Goal: Transaction & Acquisition: Subscribe to service/newsletter

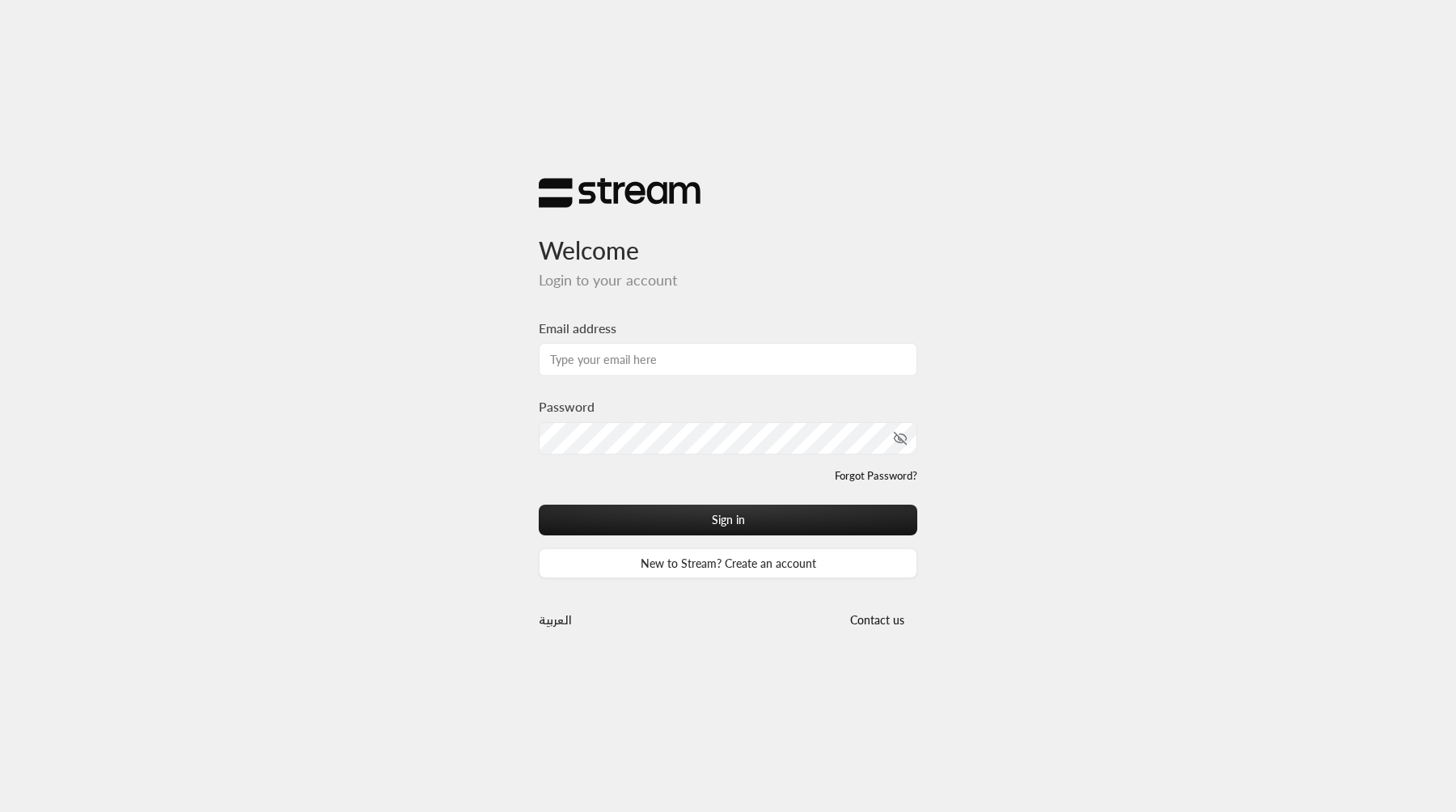
click at [727, 467] on div "Password" at bounding box center [728, 433] width 378 height 71
type input "[EMAIL_ADDRESS][DOMAIN_NAME]"
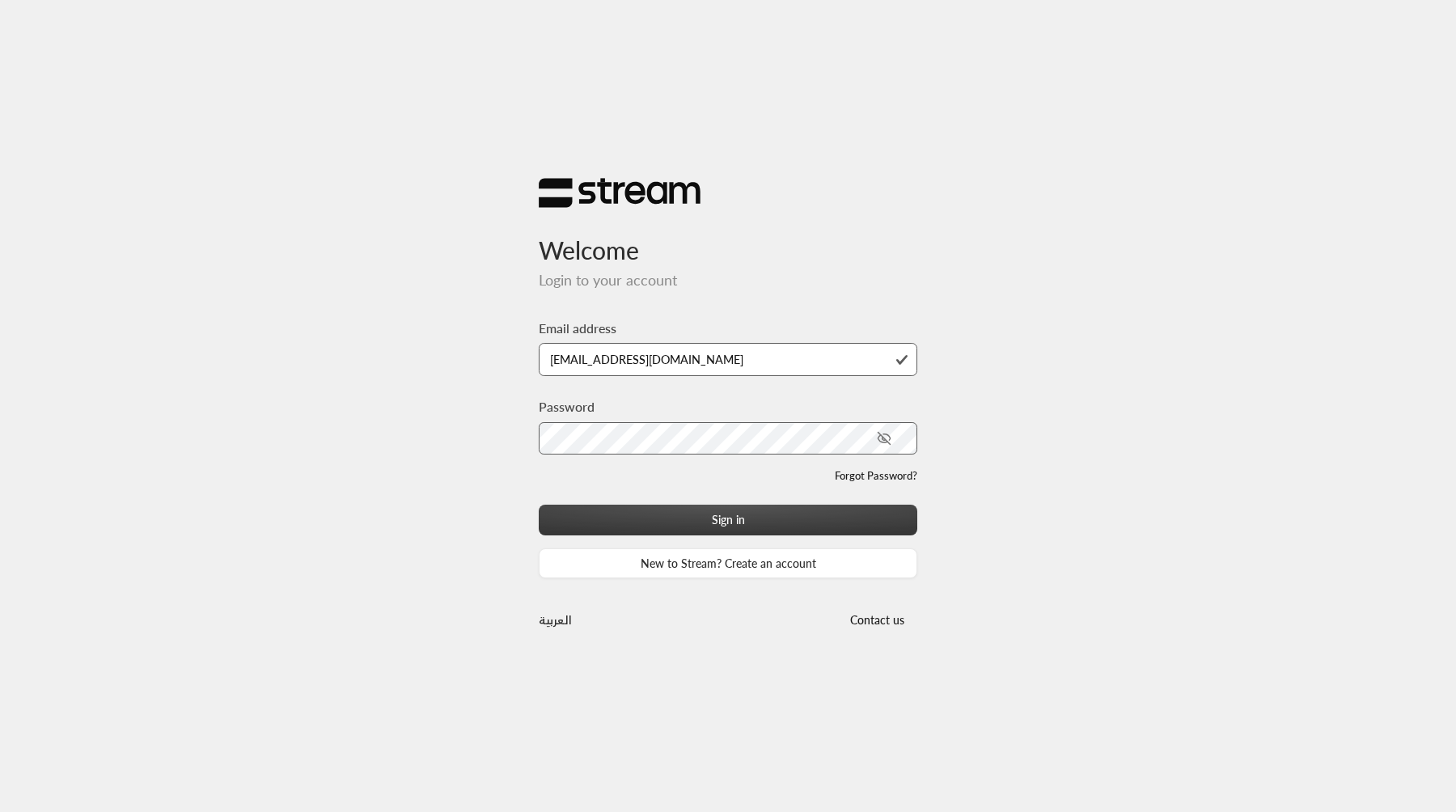
click at [729, 515] on button "Sign in" at bounding box center [728, 519] width 378 height 30
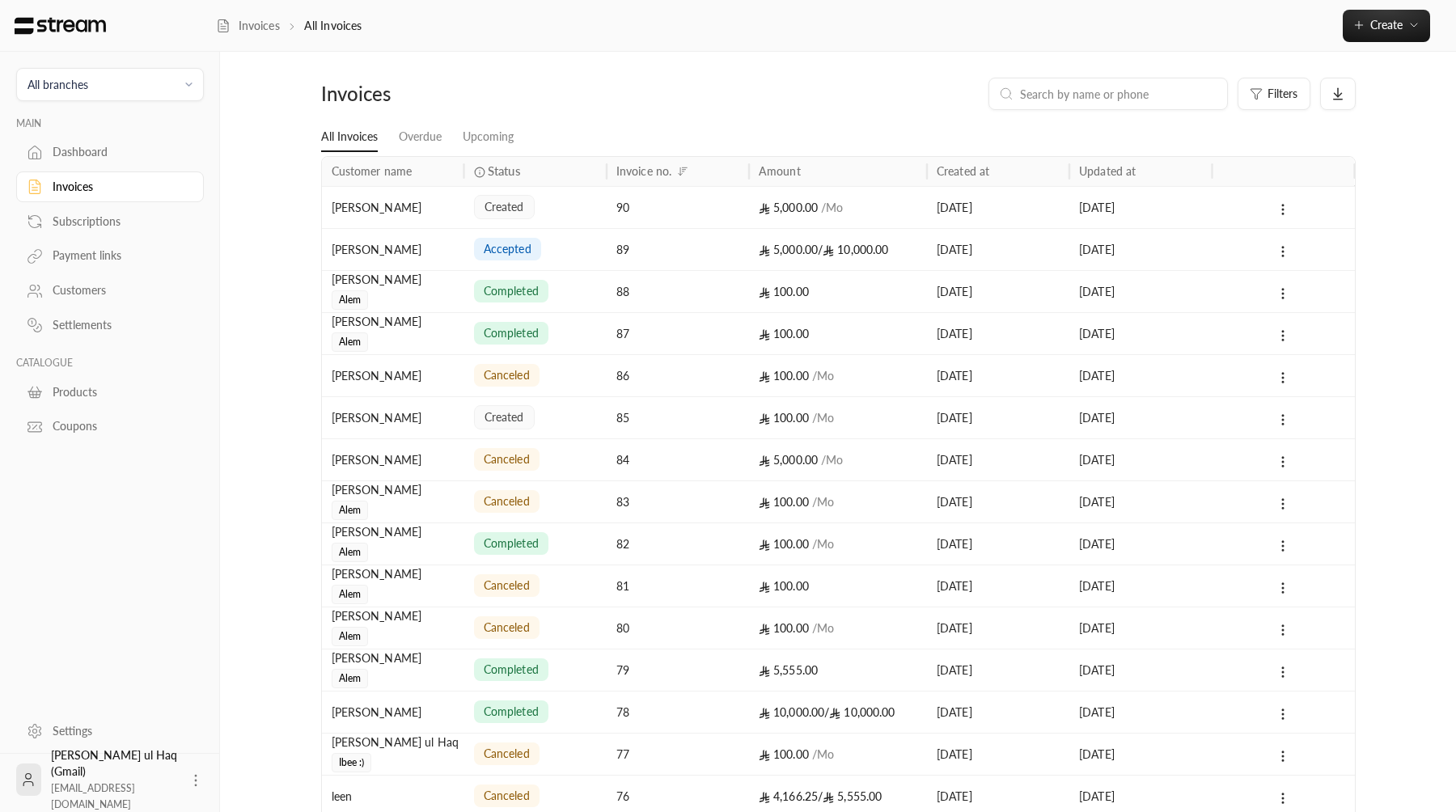
click at [585, 218] on div "created" at bounding box center [535, 207] width 123 height 41
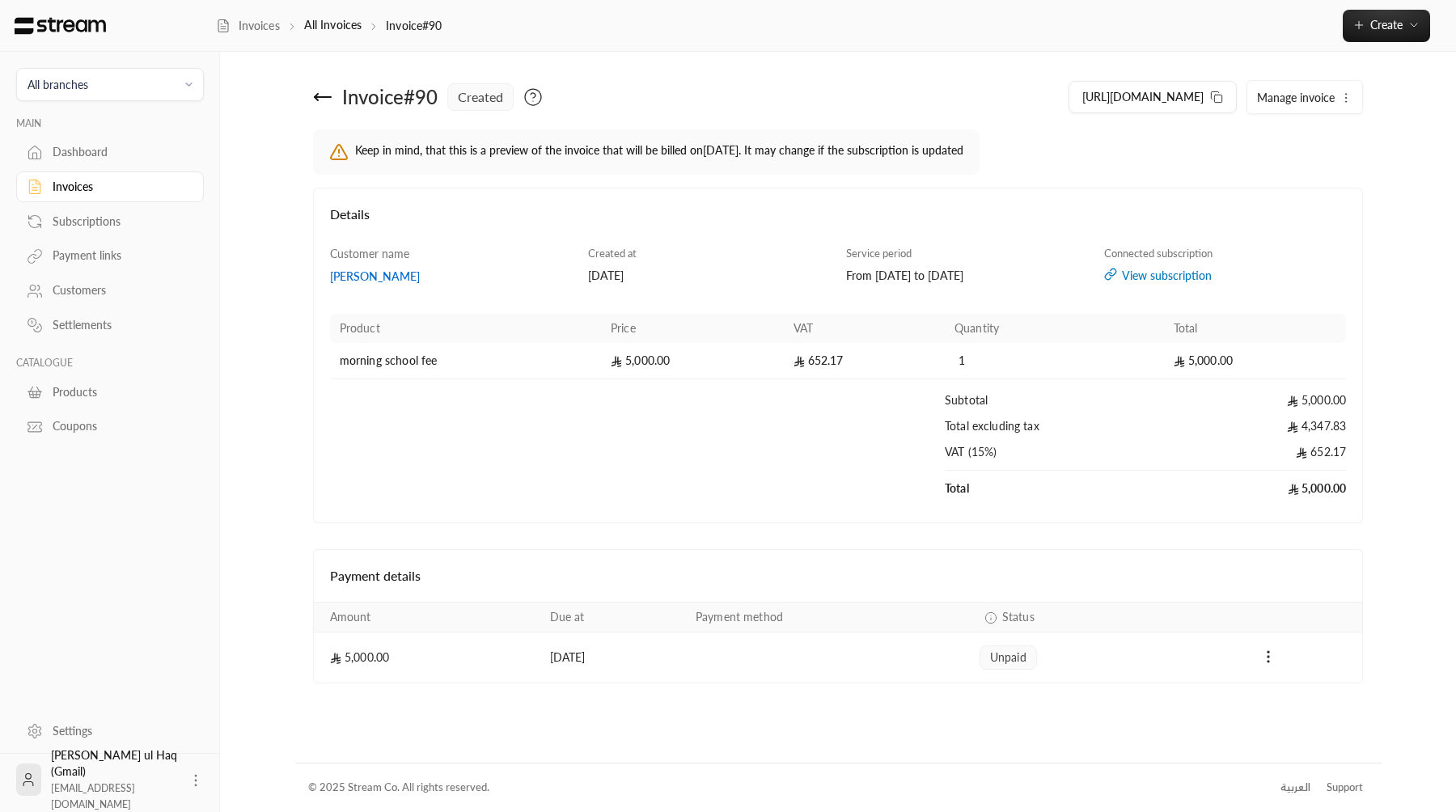
click at [1259, 105] on button "Manage invoice" at bounding box center [1304, 97] width 115 height 33
click at [1268, 166] on span "Cancel" at bounding box center [1281, 172] width 31 height 13
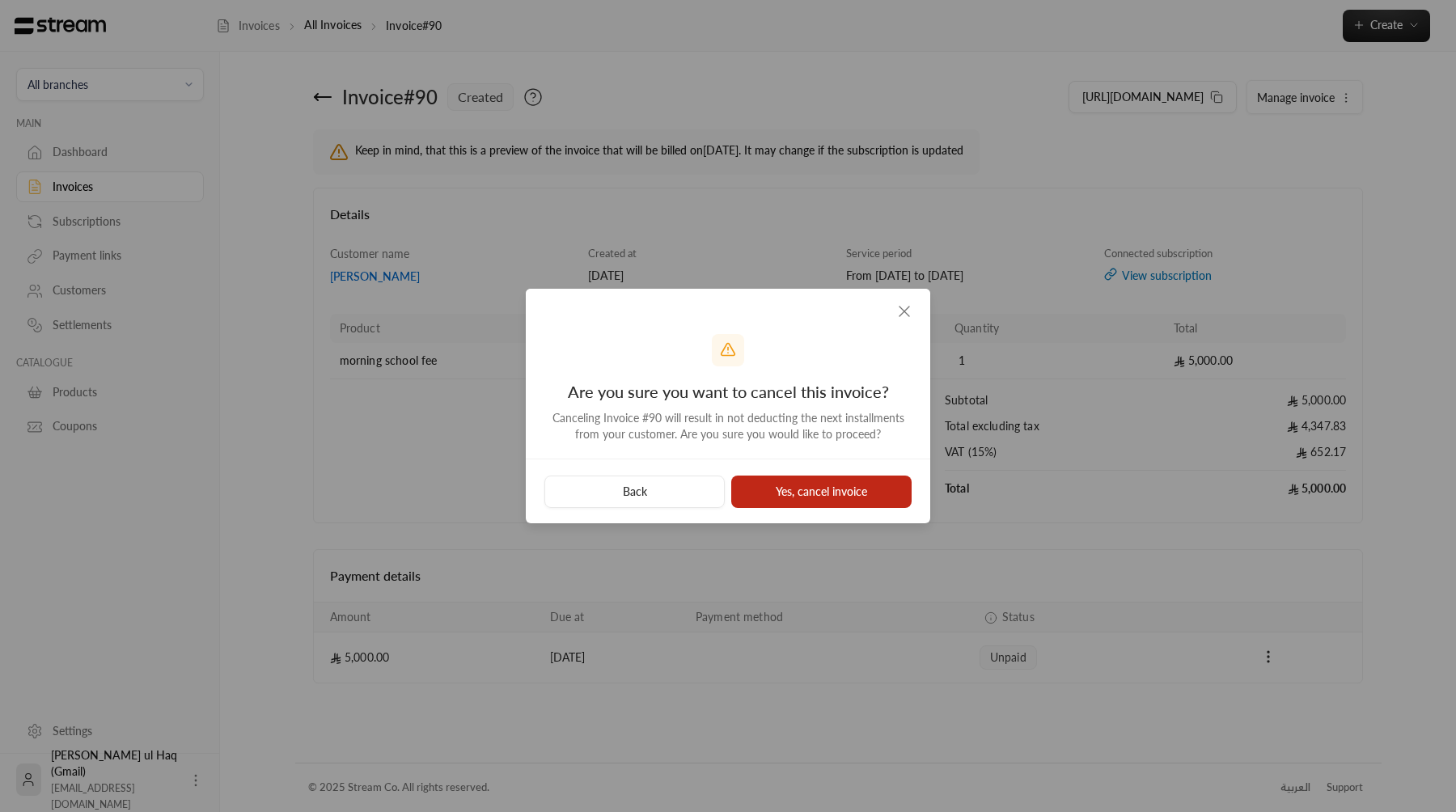
click at [779, 494] on button "Yes, cancel invoice" at bounding box center [821, 492] width 180 height 33
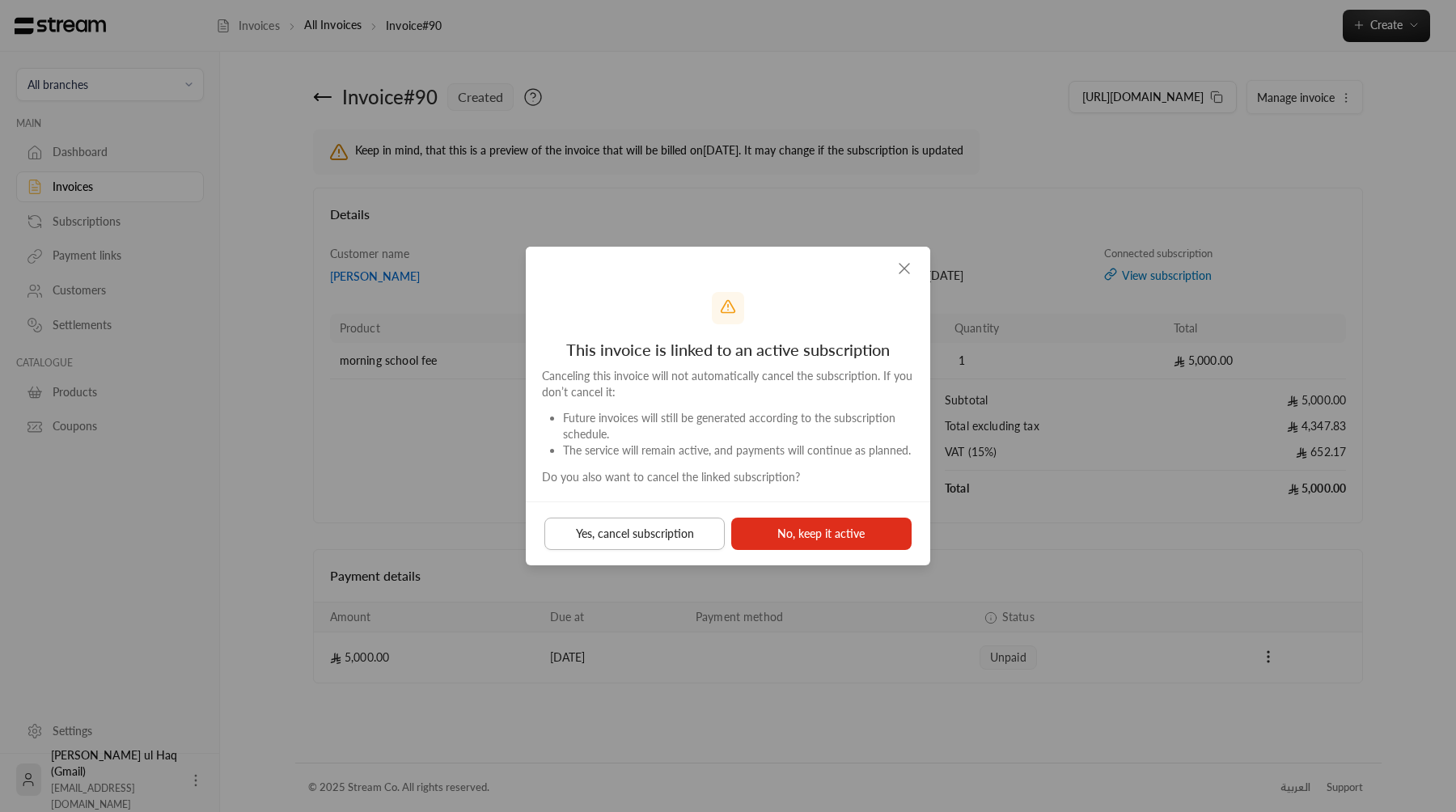
click at [651, 543] on button "Yes, cancel subscription" at bounding box center [634, 534] width 180 height 33
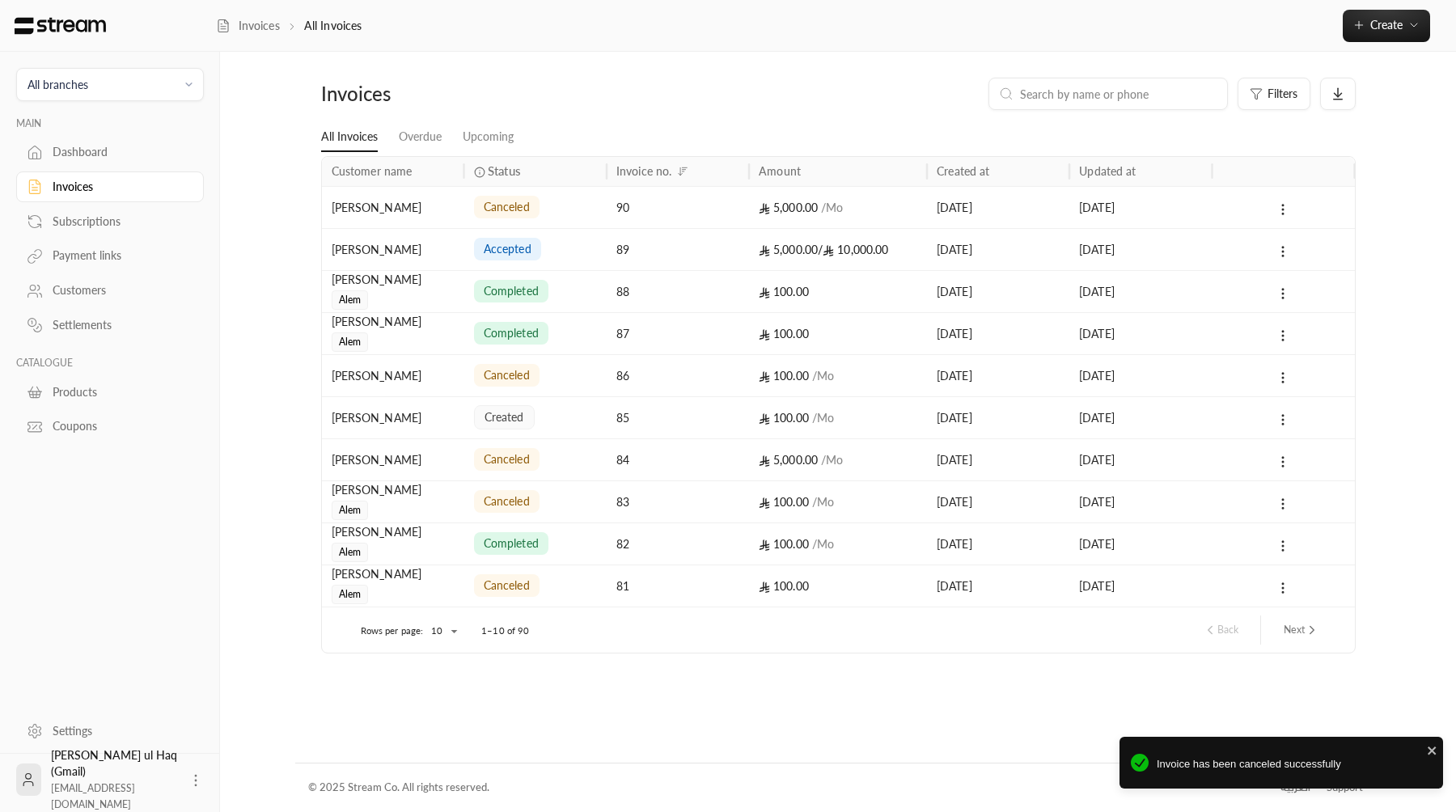
click at [156, 166] on link "Dashboard" at bounding box center [110, 152] width 188 height 32
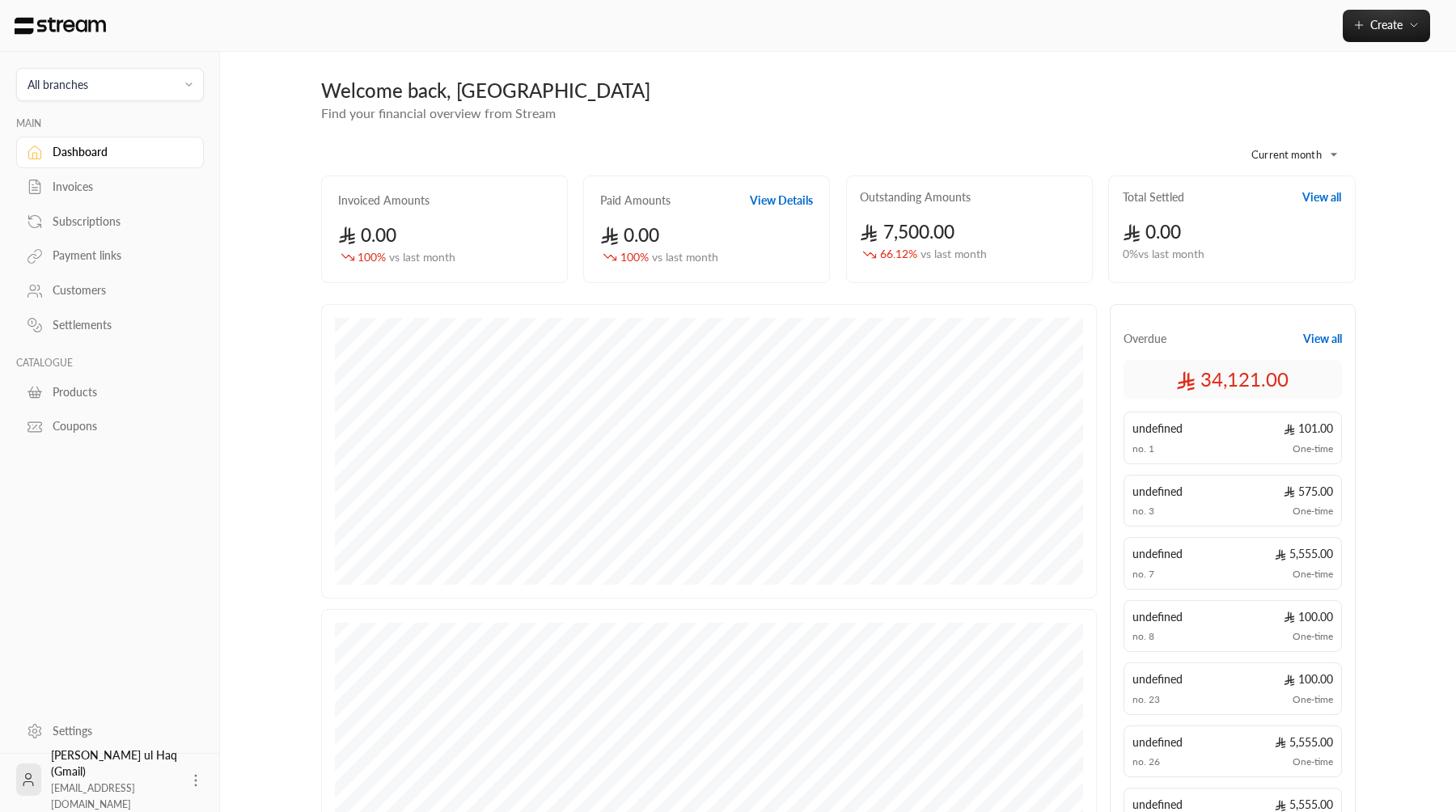
click at [156, 176] on link "Invoices" at bounding box center [110, 187] width 188 height 32
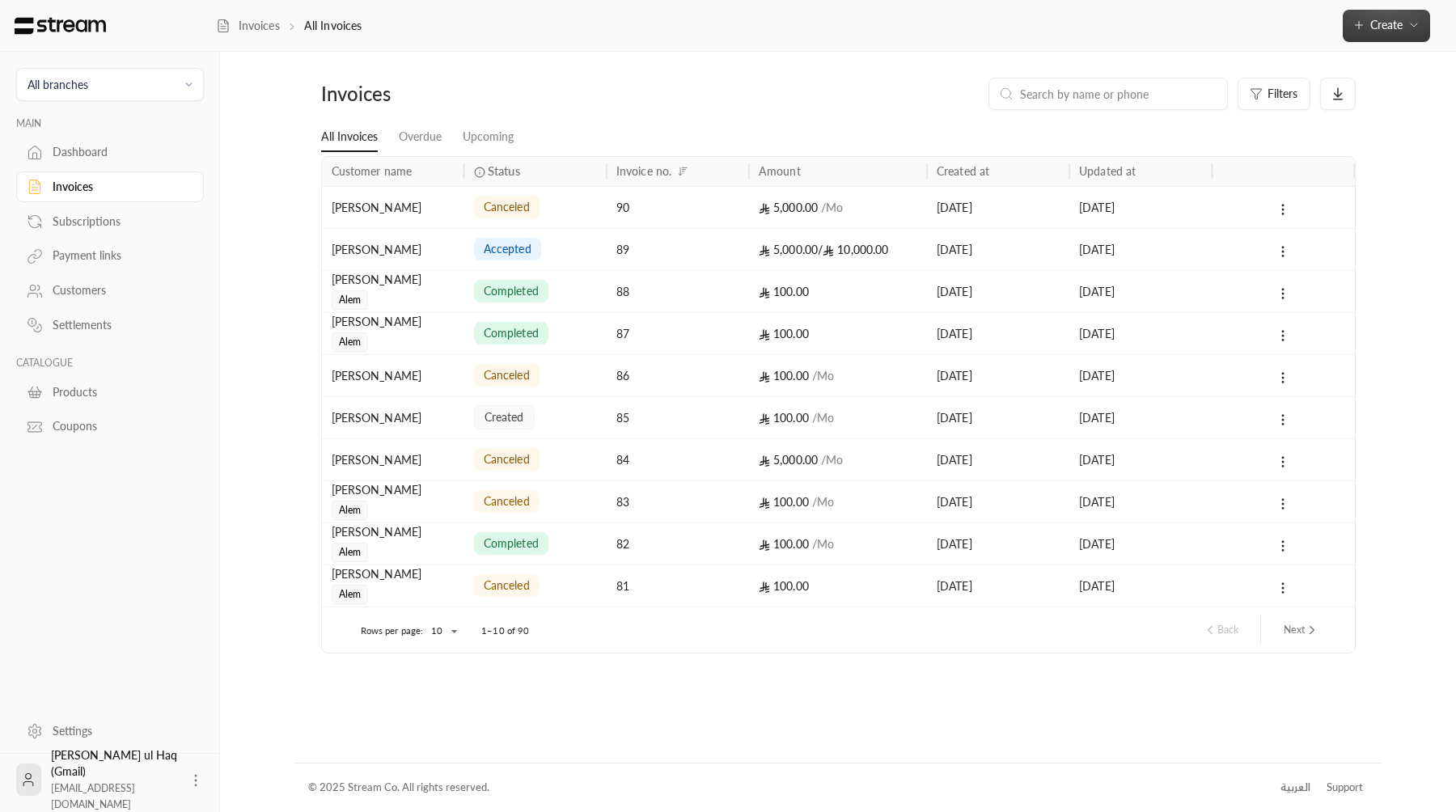
click at [1374, 19] on span "Create" at bounding box center [1387, 24] width 33 height 13
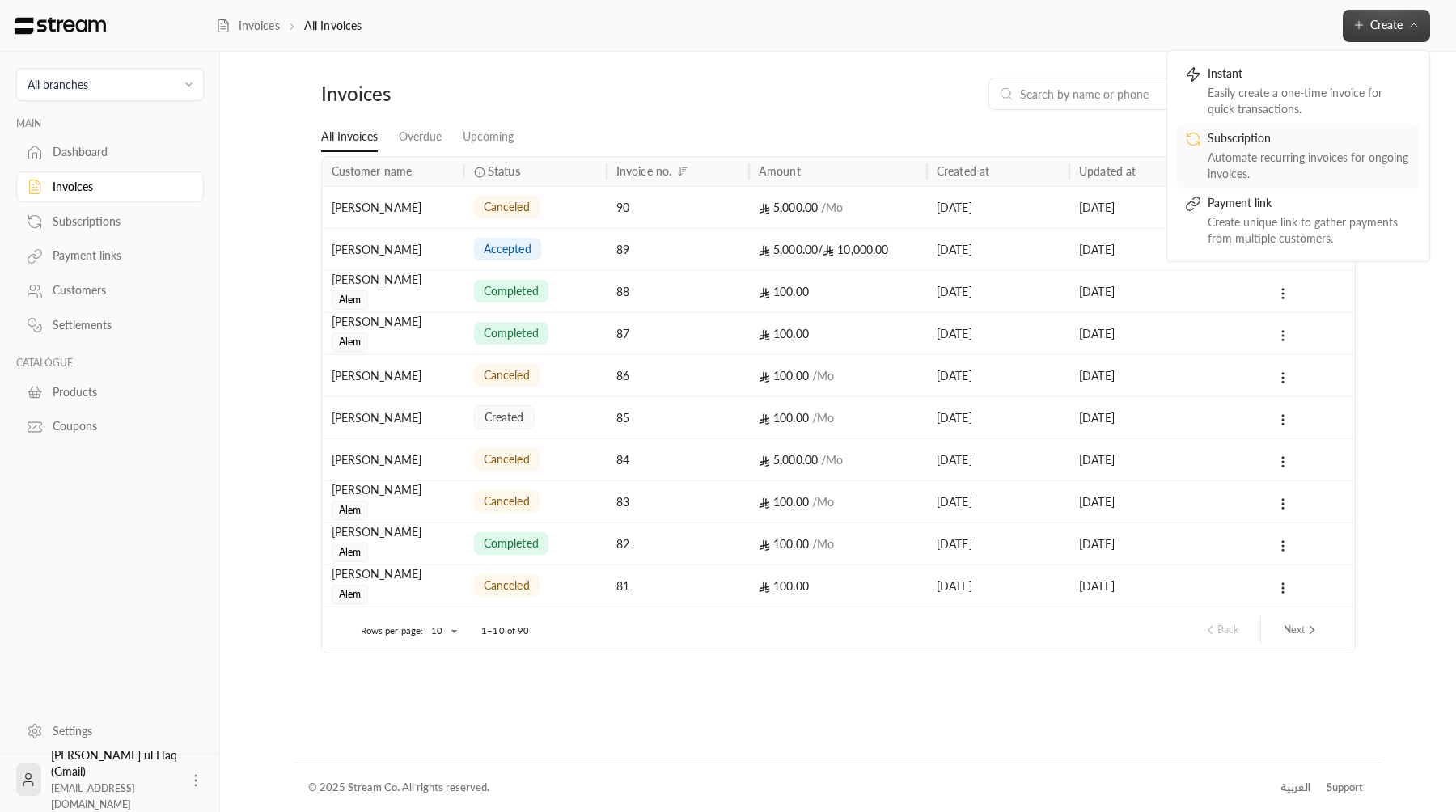
click at [1283, 133] on div "Subscription" at bounding box center [1310, 140] width 204 height 19
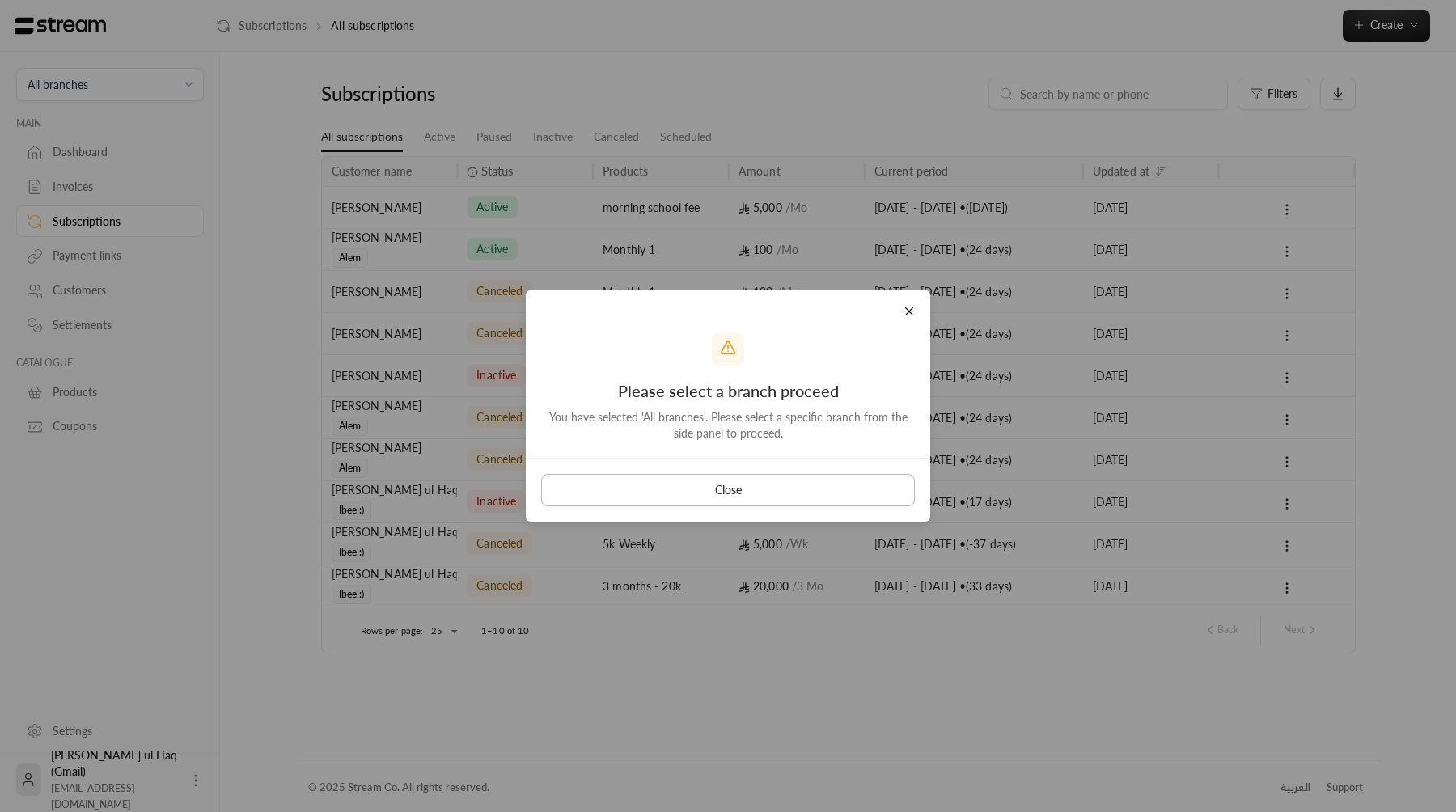
click at [776, 483] on button "Close" at bounding box center [728, 490] width 373 height 33
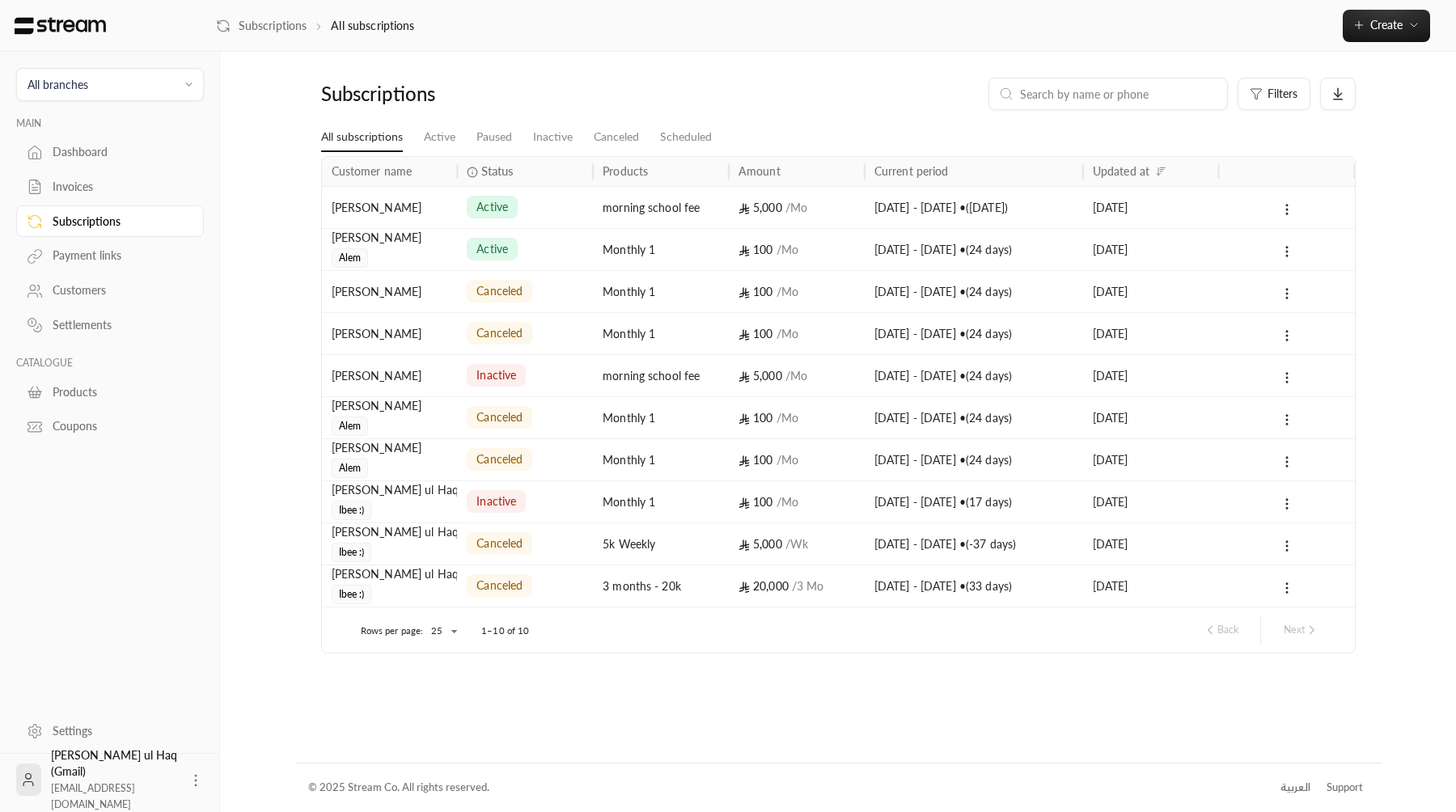
click at [119, 105] on div "All branches" at bounding box center [110, 92] width 188 height 49
click at [119, 100] on button "All branches" at bounding box center [110, 85] width 188 height 33
click at [129, 142] on ul "All branches Main Branch SA Global [GEOGRAPHIC_DATA] Branch" at bounding box center [110, 176] width 166 height 136
click at [129, 151] on li "Main Branch" at bounding box center [110, 160] width 166 height 32
click at [459, 195] on div "active" at bounding box center [524, 207] width 136 height 42
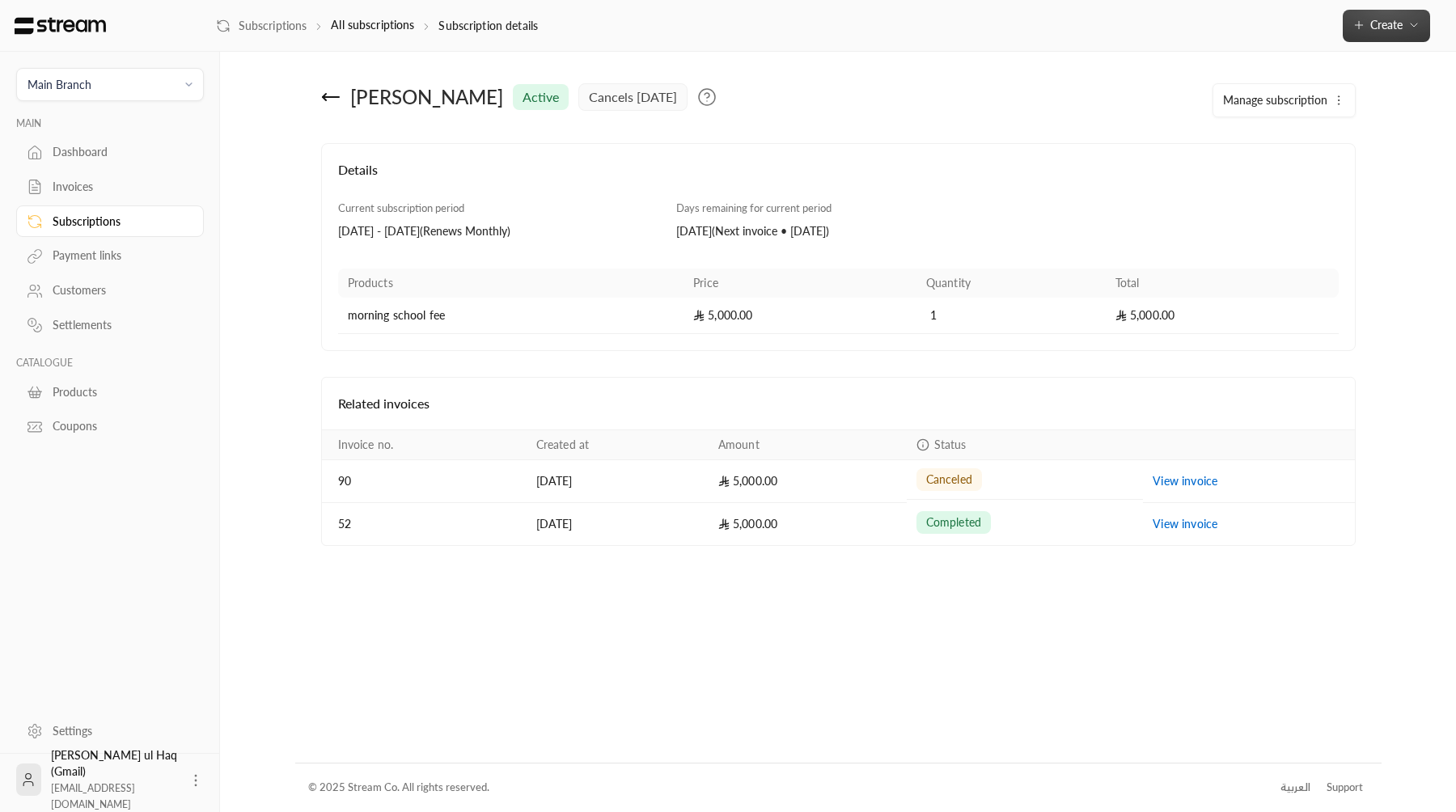
click at [661, 33] on button "Create" at bounding box center [1386, 26] width 88 height 33
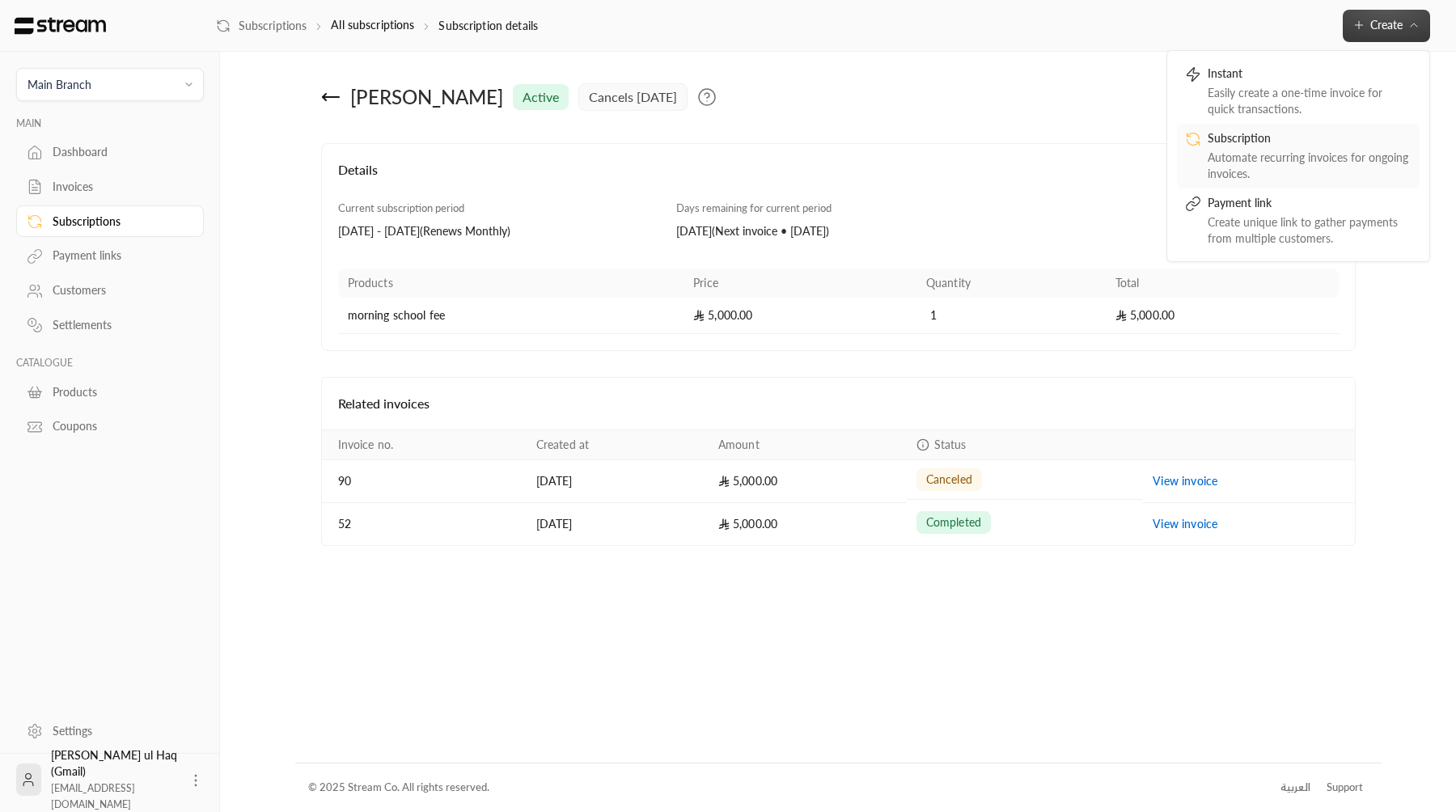
click at [661, 141] on div "Subscription" at bounding box center [1310, 140] width 204 height 19
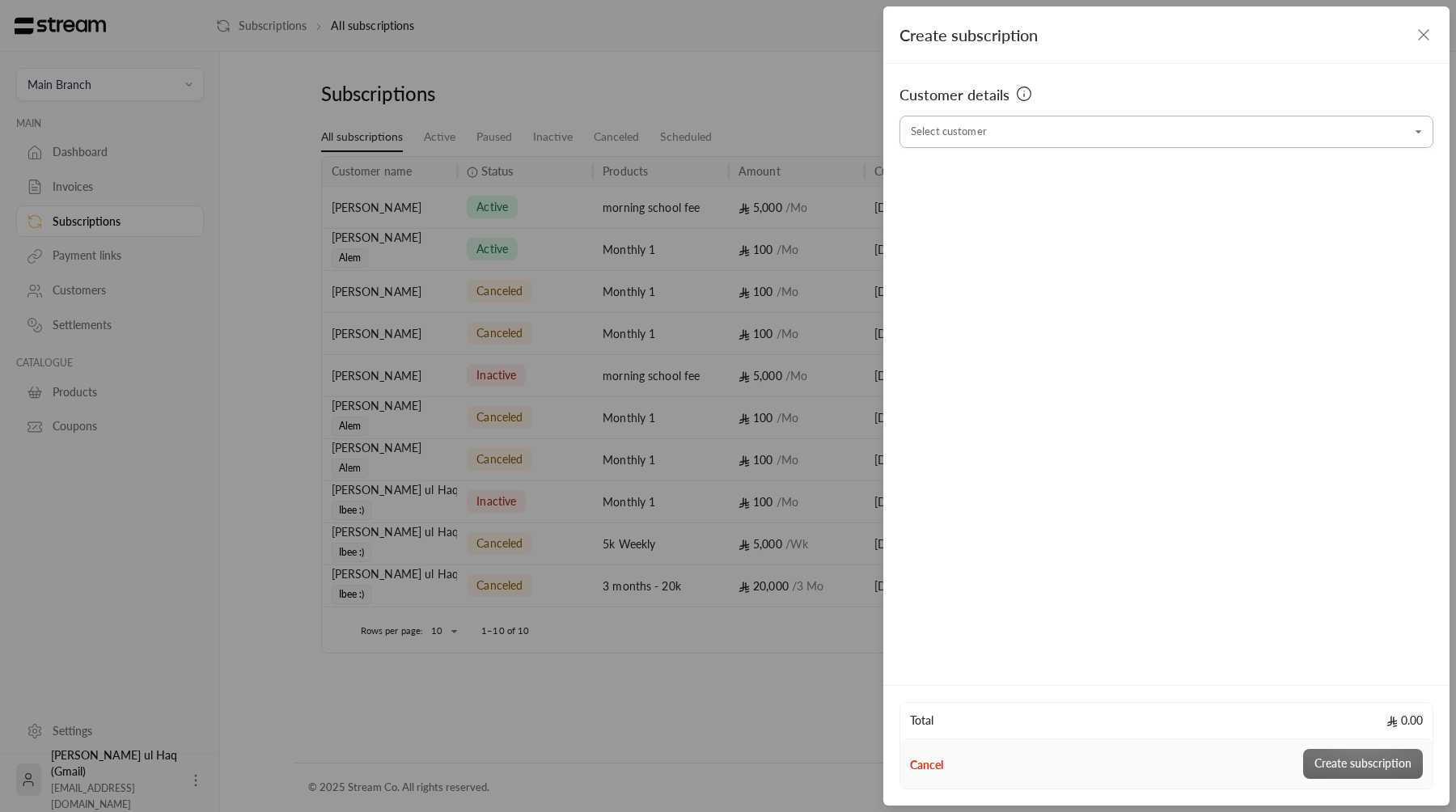
click at [661, 142] on input "Select customer" at bounding box center [1165, 132] width 534 height 28
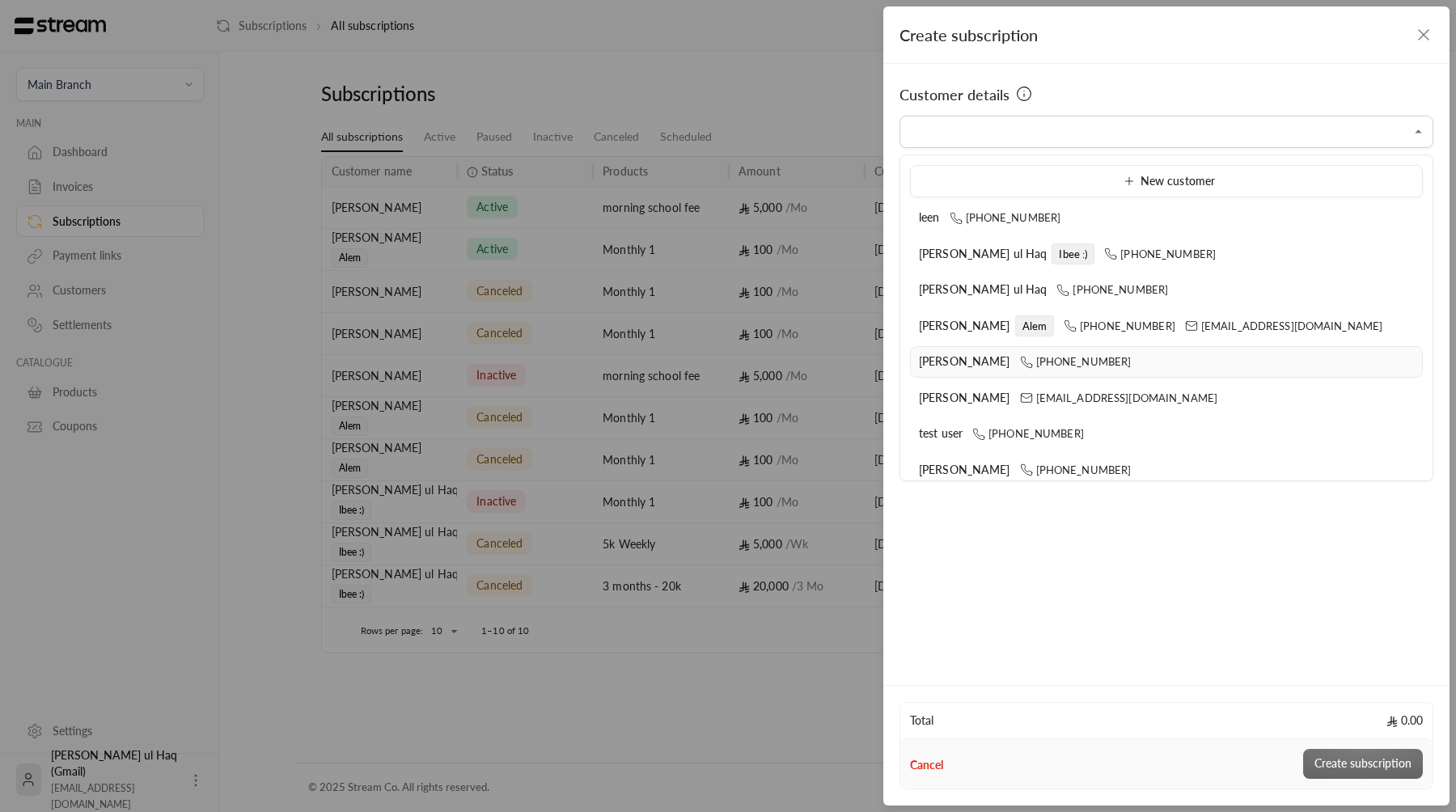
click at [661, 368] on span "[PERSON_NAME]" at bounding box center [964, 361] width 91 height 13
type input "**********"
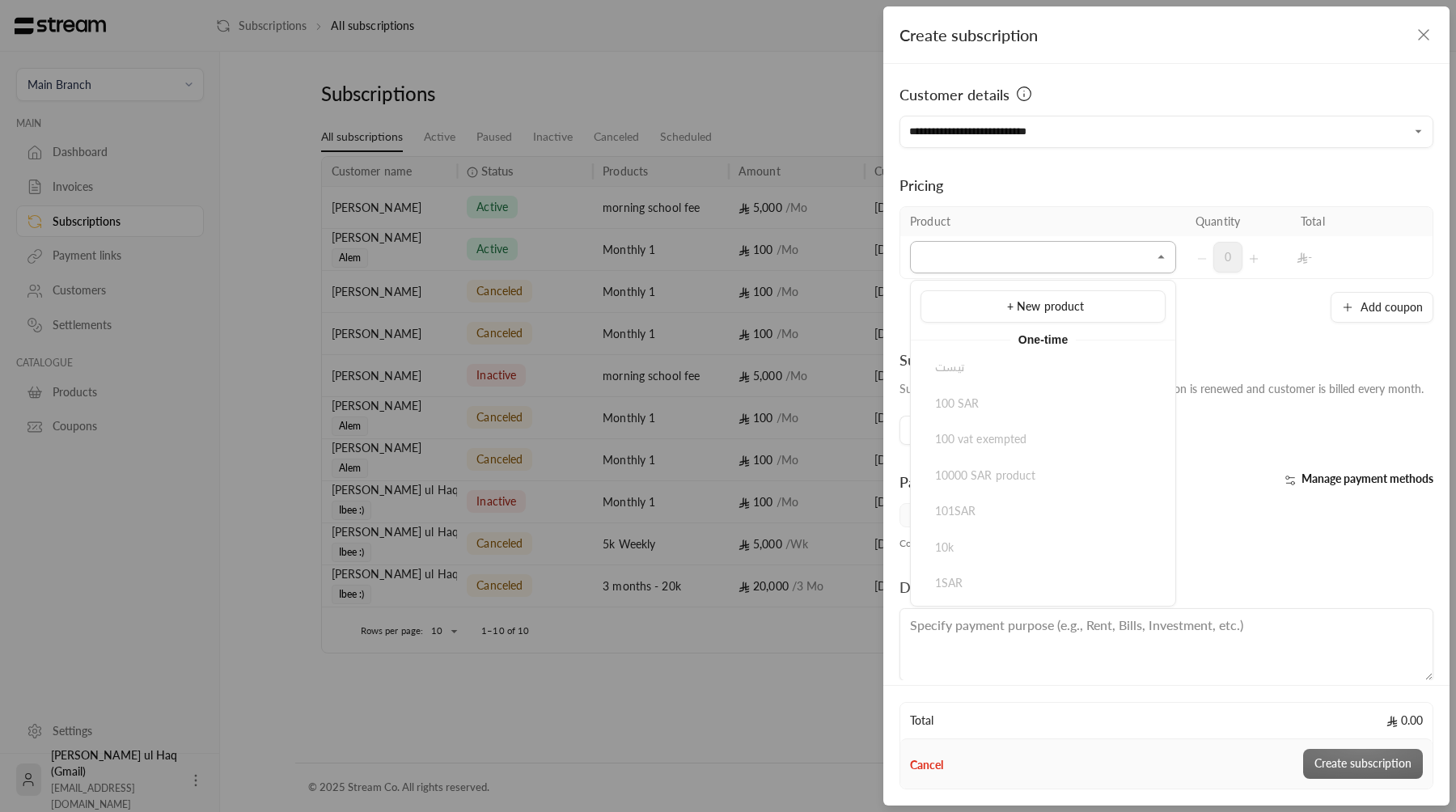
click at [661, 268] on input "Select customer" at bounding box center [1042, 257] width 266 height 28
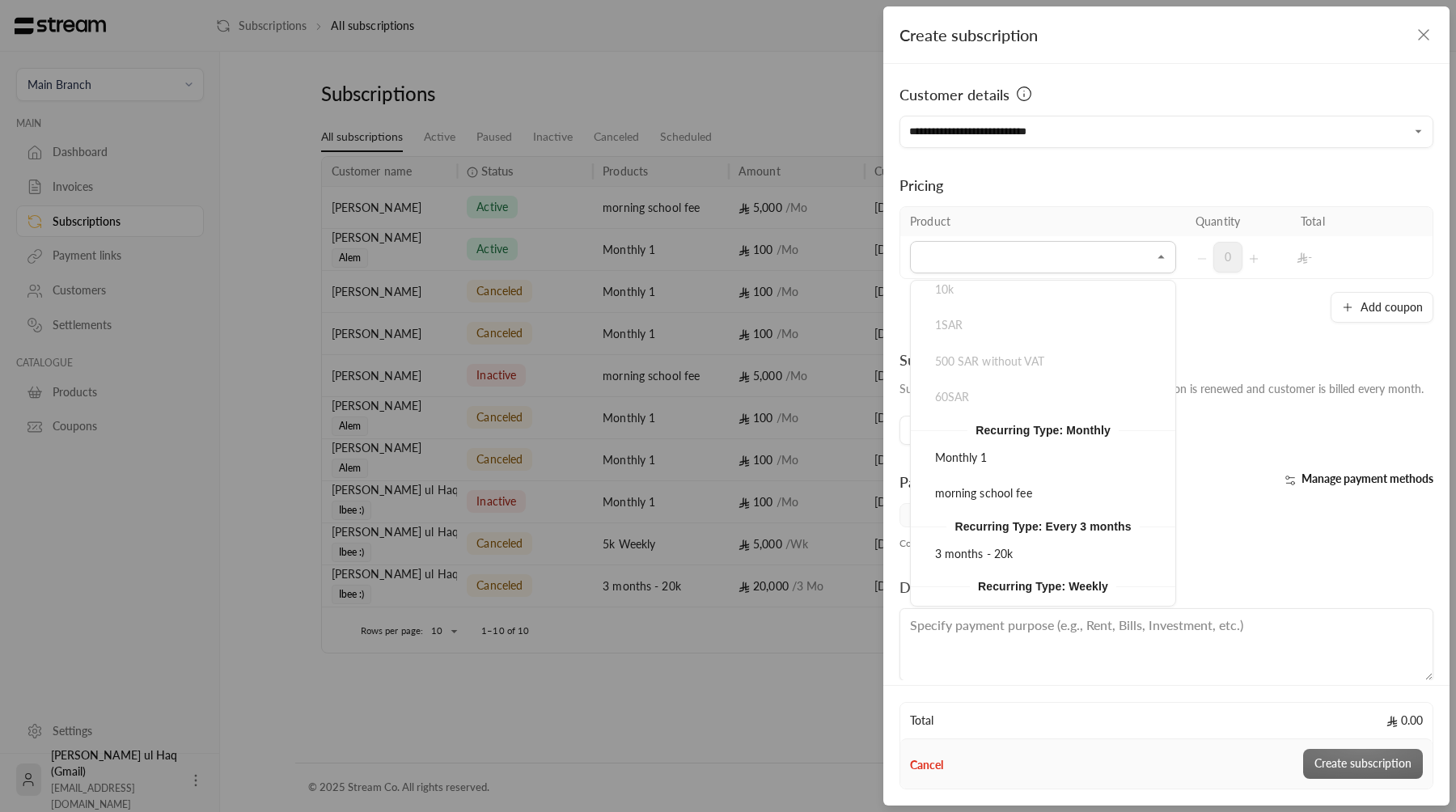
scroll to position [289, 0]
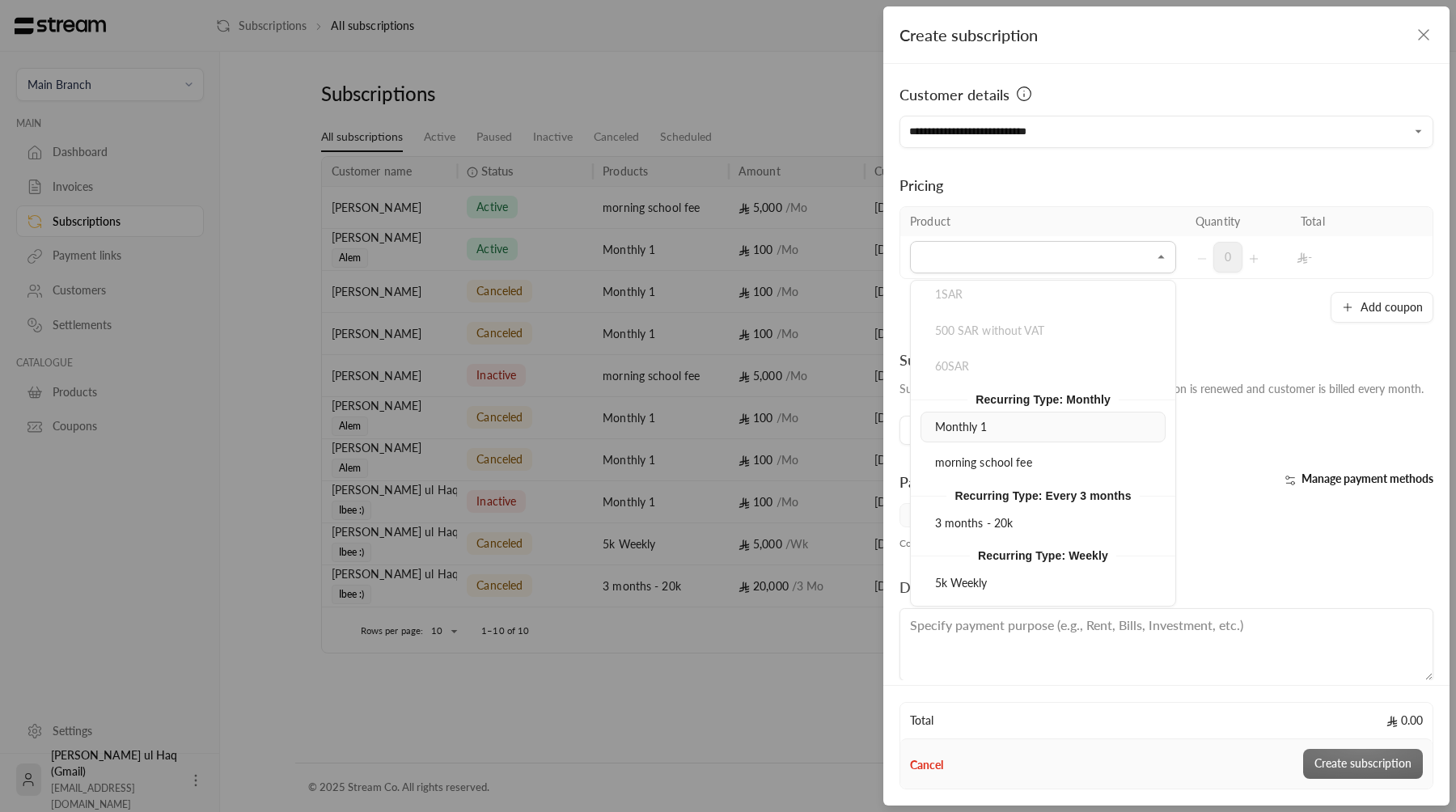
click at [661, 429] on div "Monthly 1" at bounding box center [1043, 427] width 227 height 17
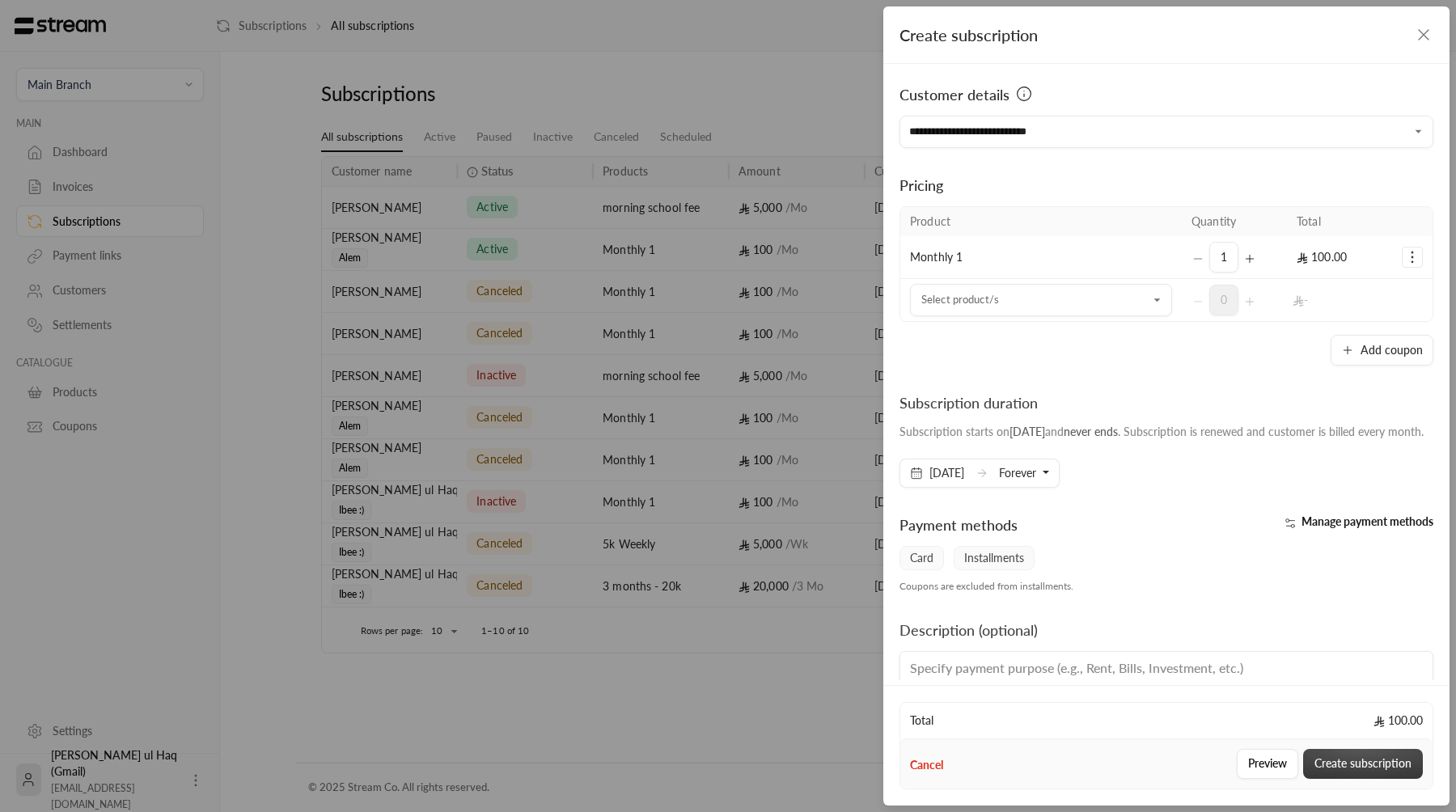
click at [661, 752] on button "Create subscription" at bounding box center [1363, 763] width 119 height 30
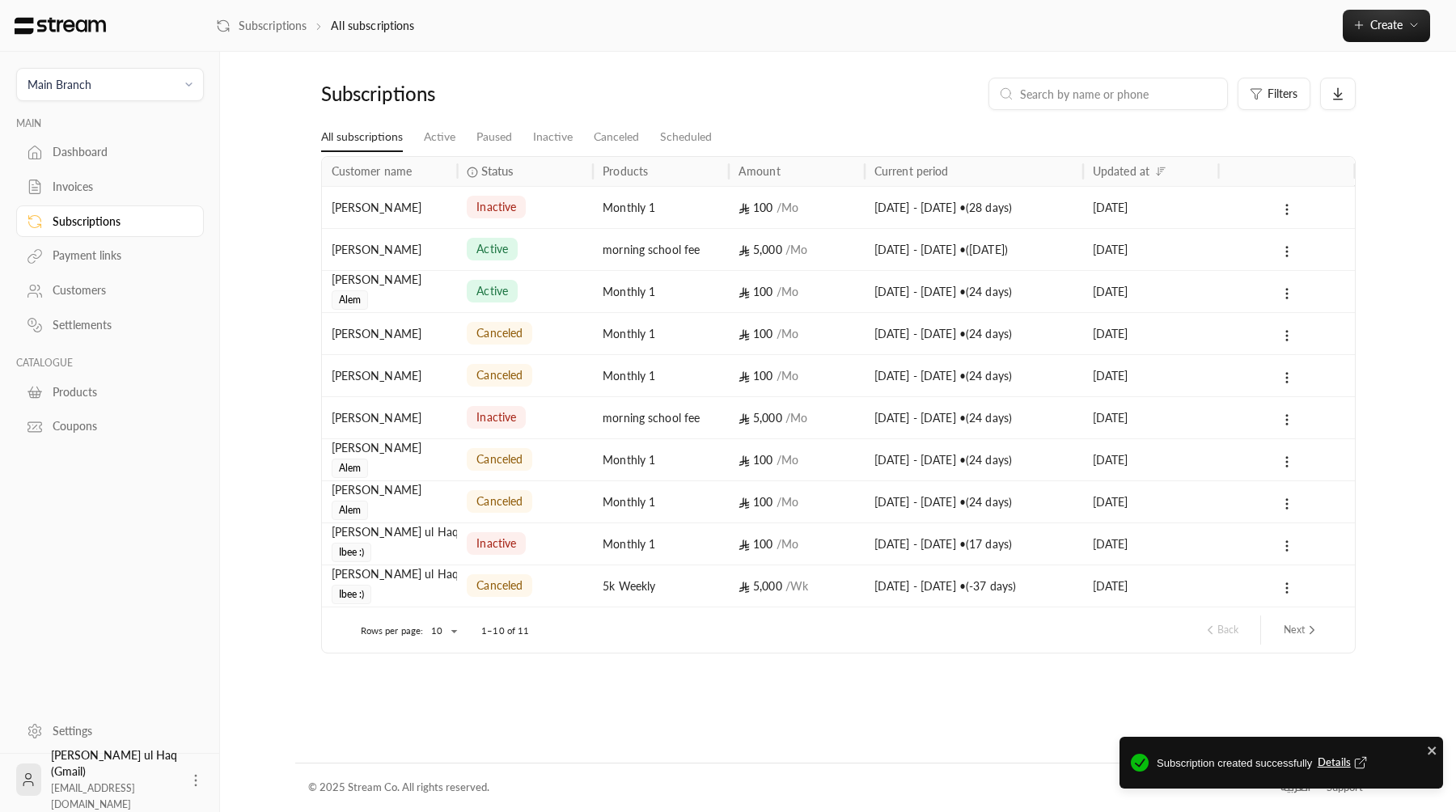
click at [567, 198] on div "inactive" at bounding box center [524, 207] width 116 height 41
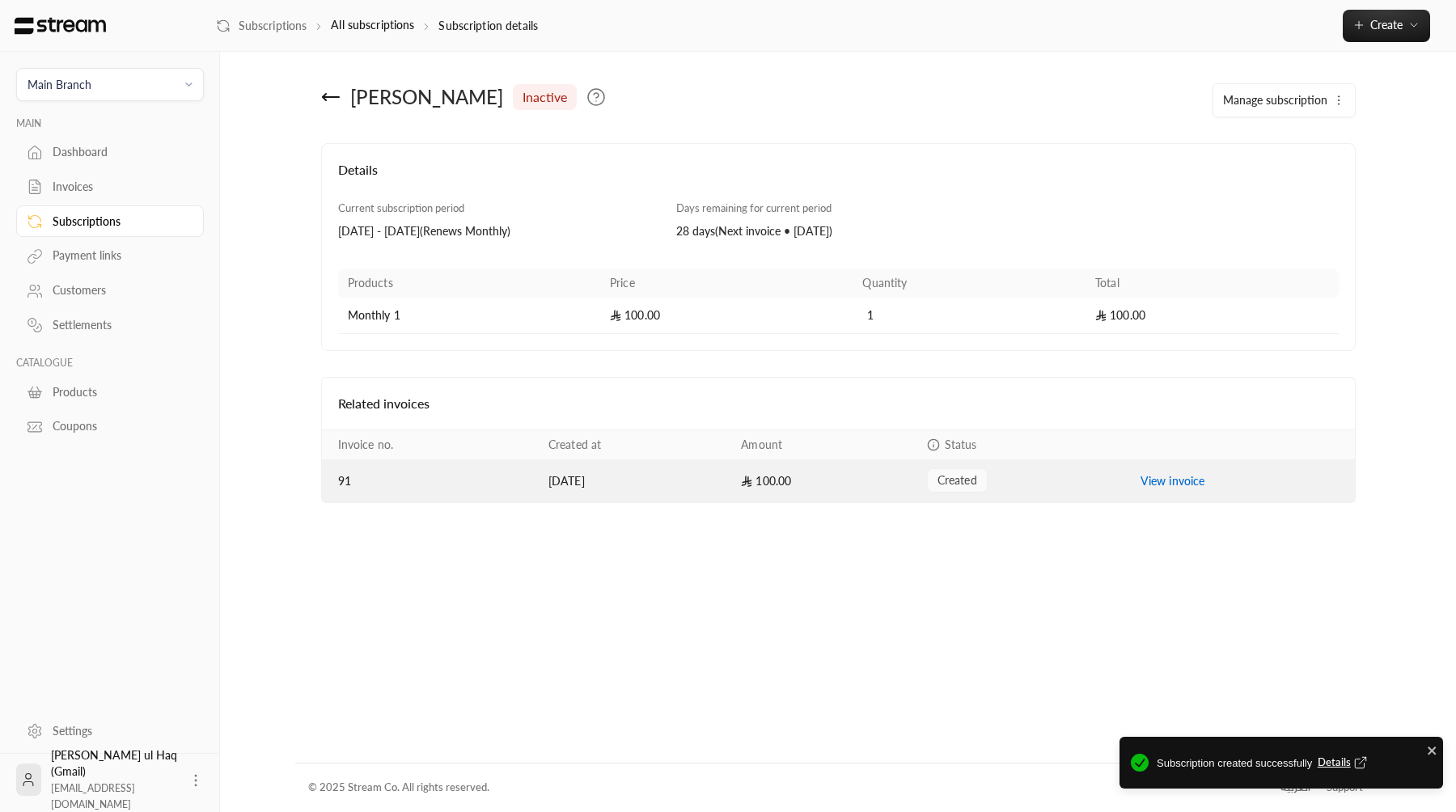
click at [661, 484] on link "View invoice" at bounding box center [1172, 480] width 64 height 13
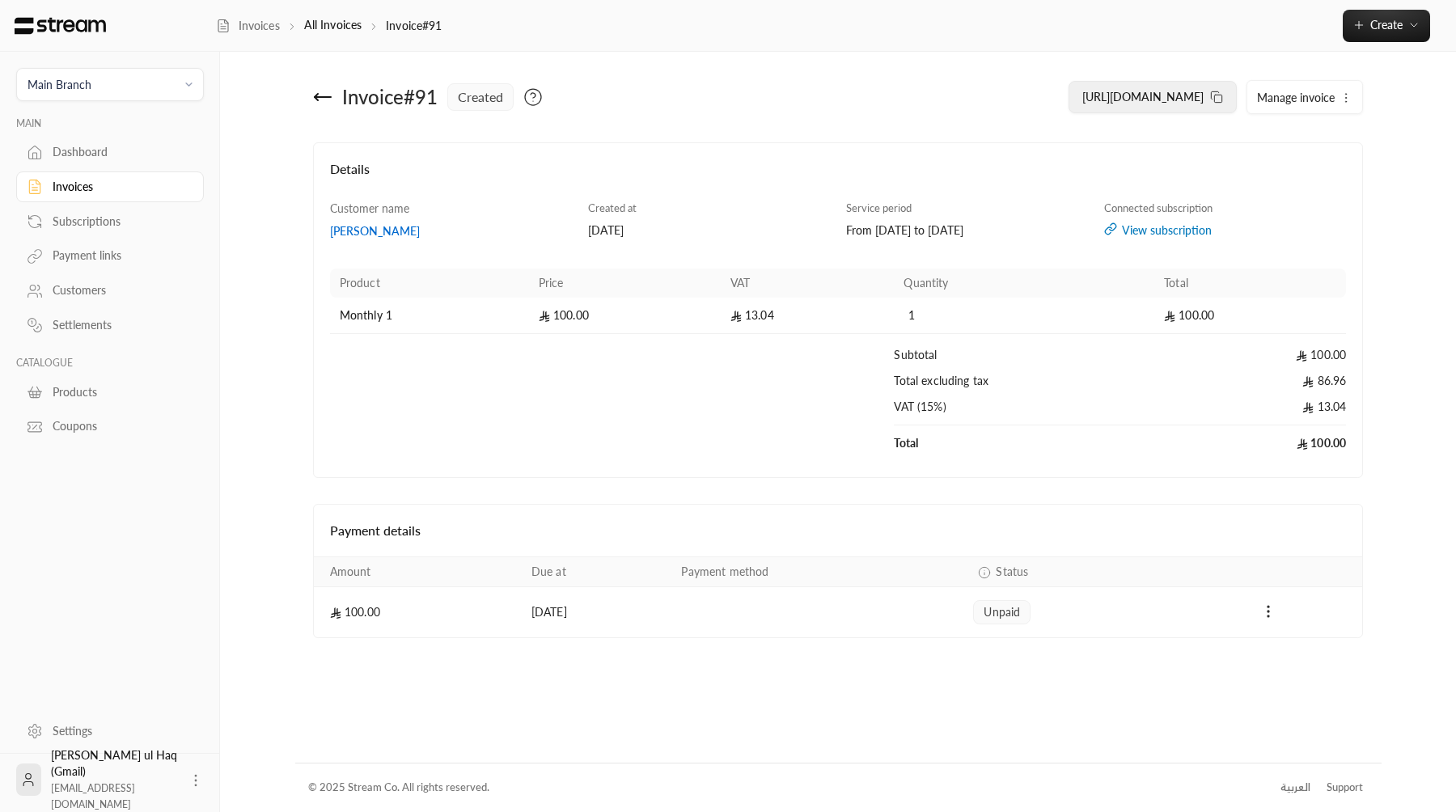
click at [661, 96] on span "https://streampay.sa/ss/uuSUO" at bounding box center [1142, 96] width 121 height 13
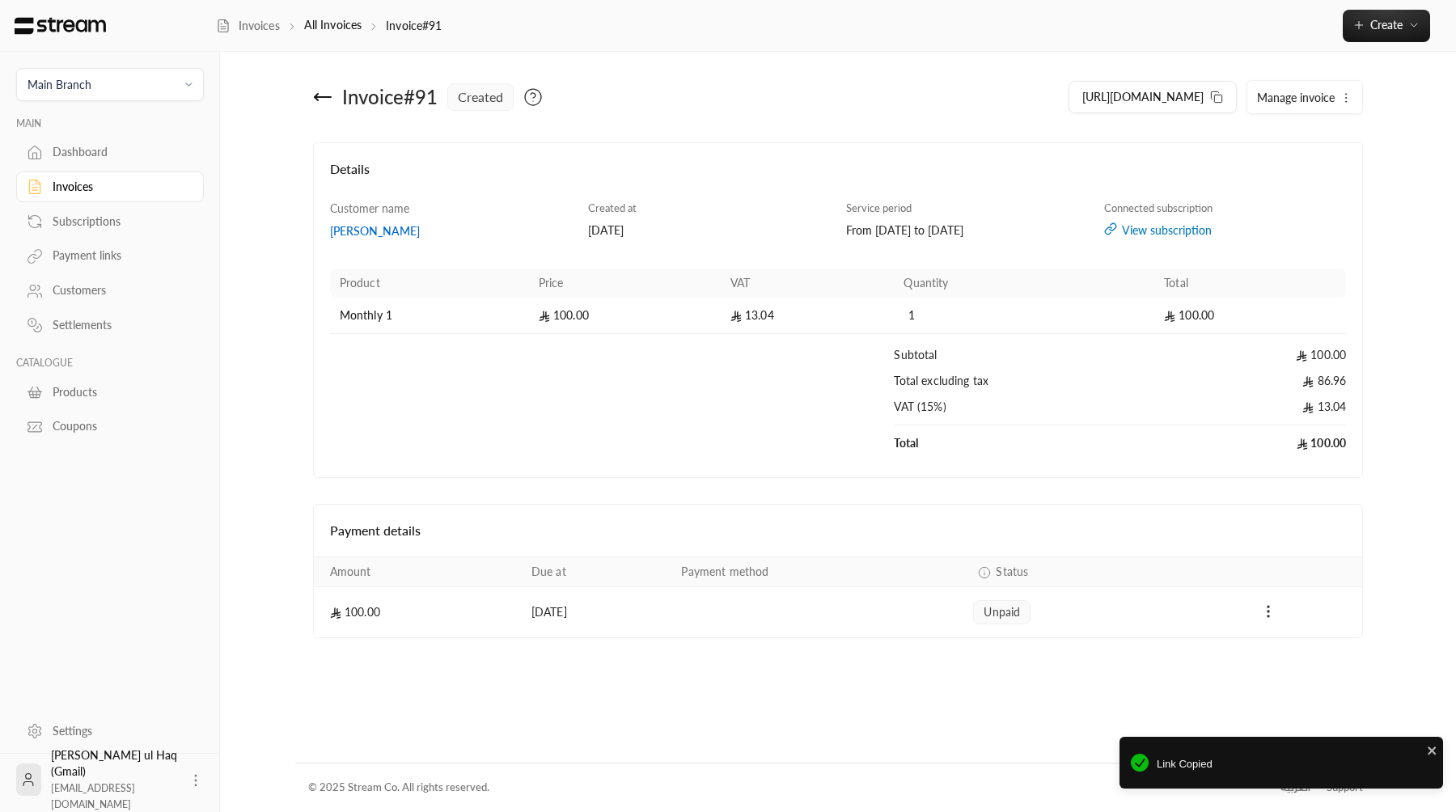
click at [661, 443] on td "Products" at bounding box center [612, 443] width 565 height 36
